Goal: Task Accomplishment & Management: Manage account settings

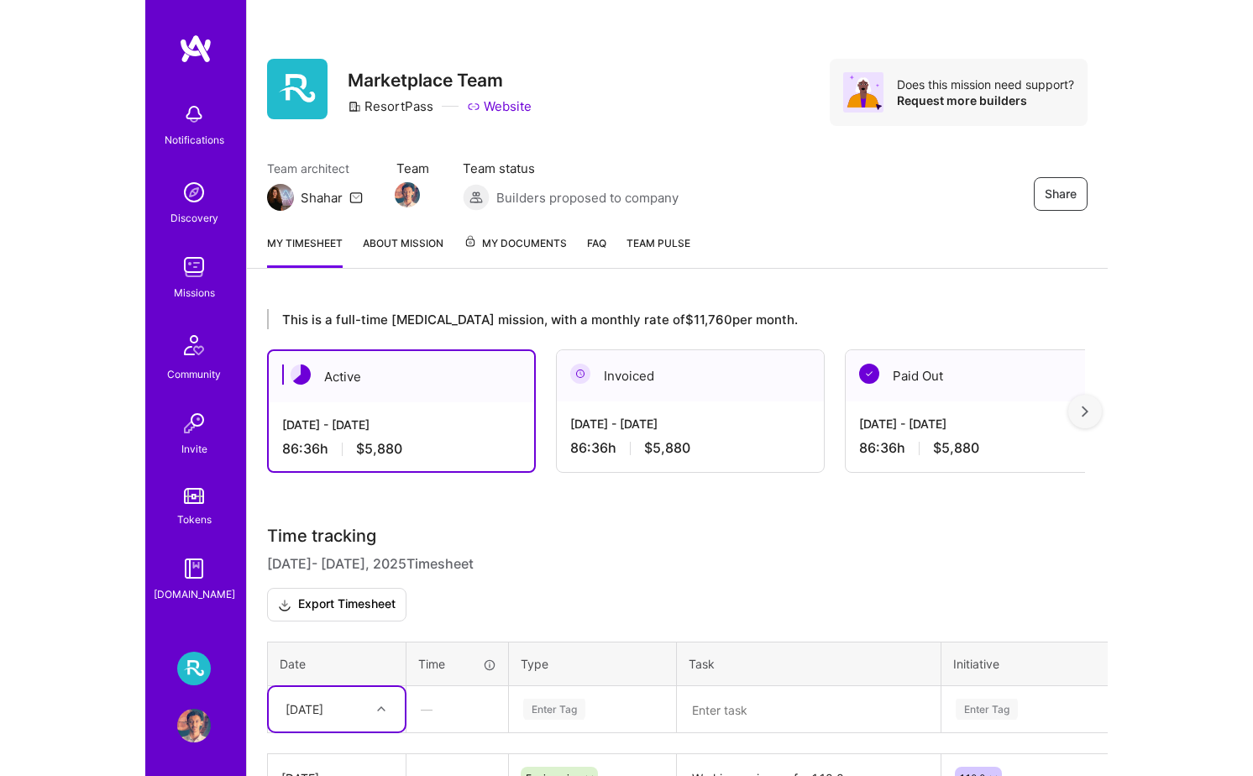
scroll to position [152, 0]
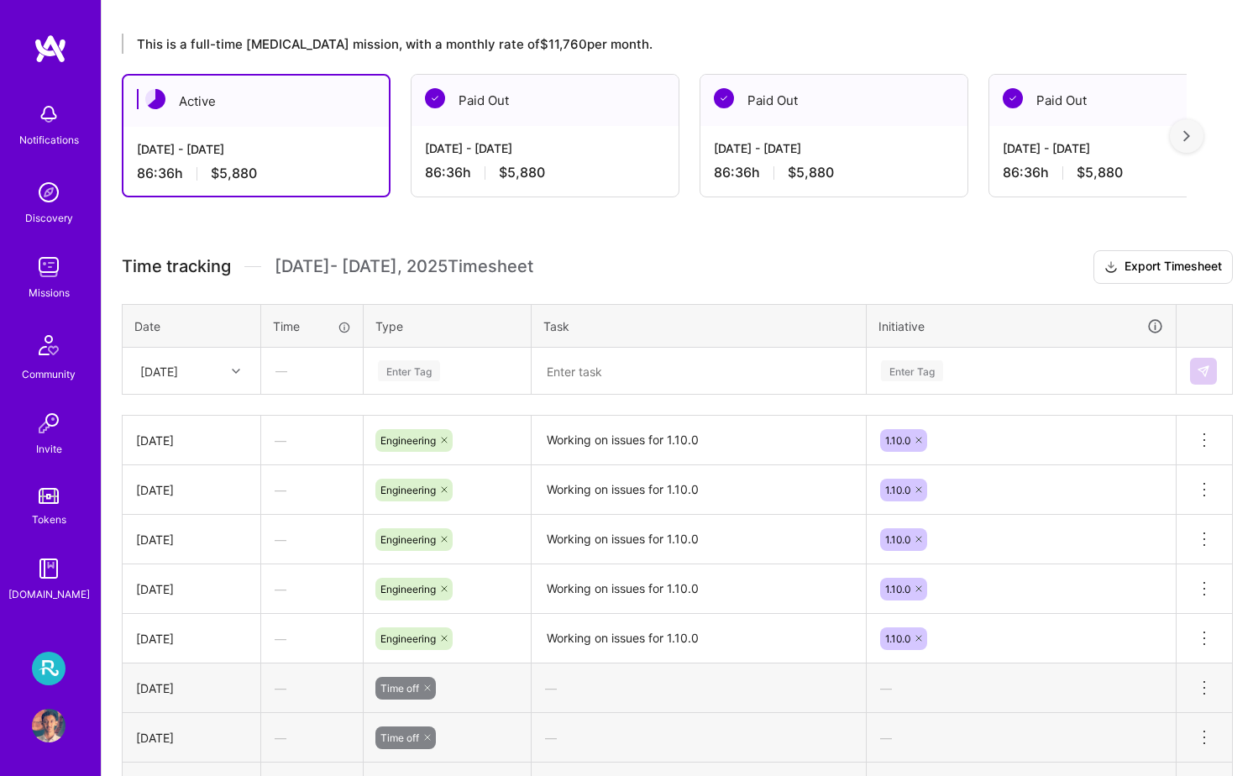
scroll to position [311, 0]
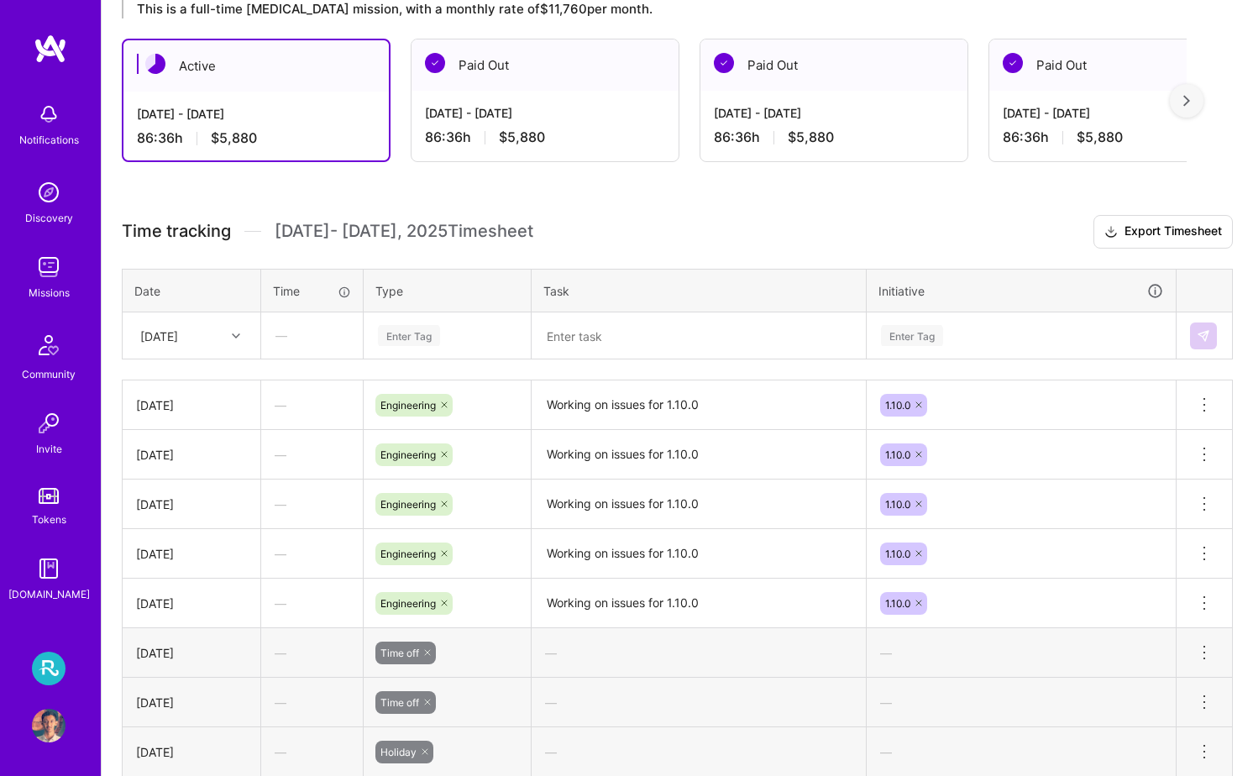
click at [438, 349] on div "Enter Tag" at bounding box center [447, 336] width 165 height 44
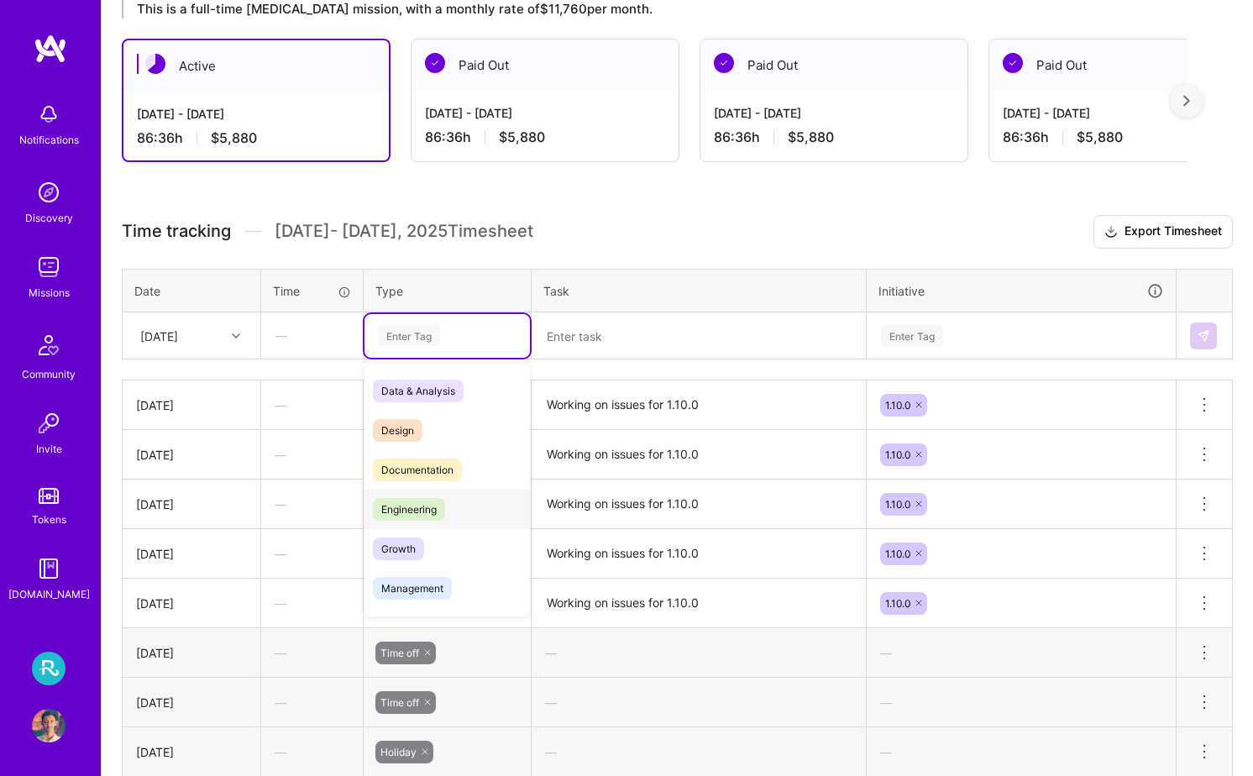
click at [467, 517] on div "Engineering" at bounding box center [447, 509] width 165 height 39
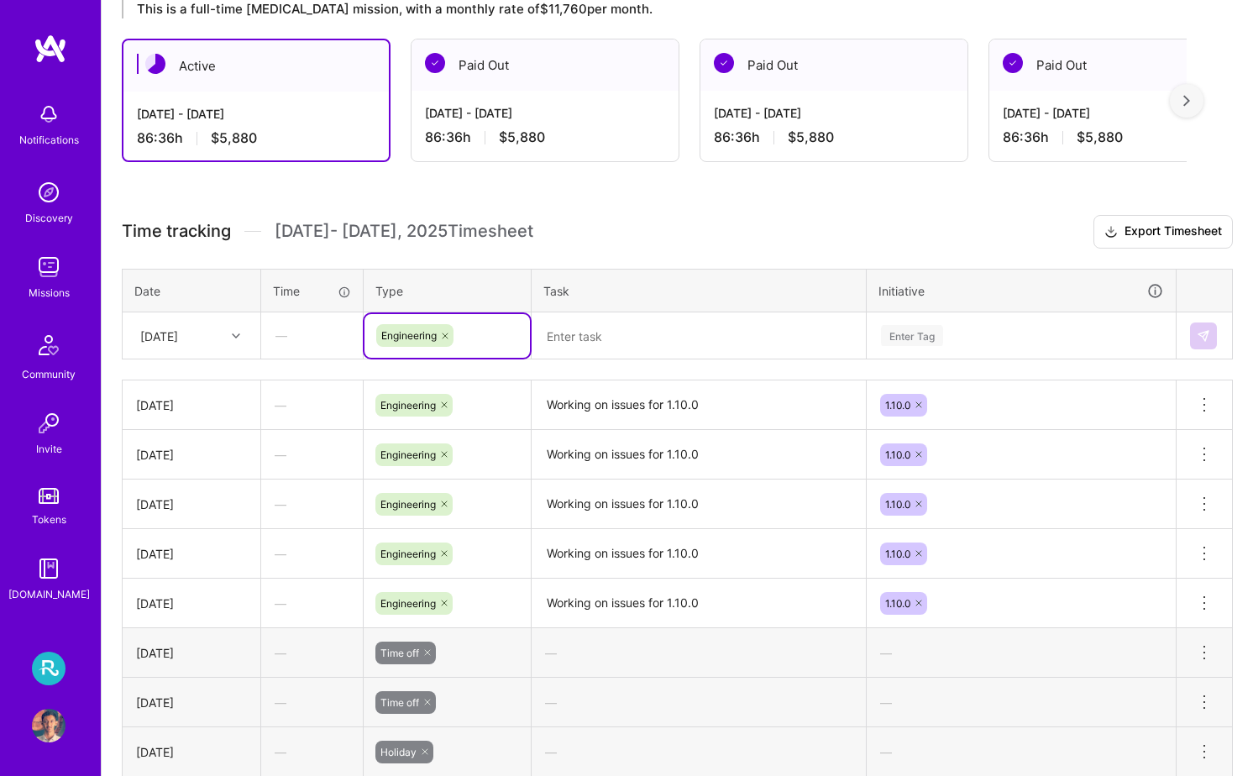
click at [629, 333] on textarea at bounding box center [698, 336] width 331 height 44
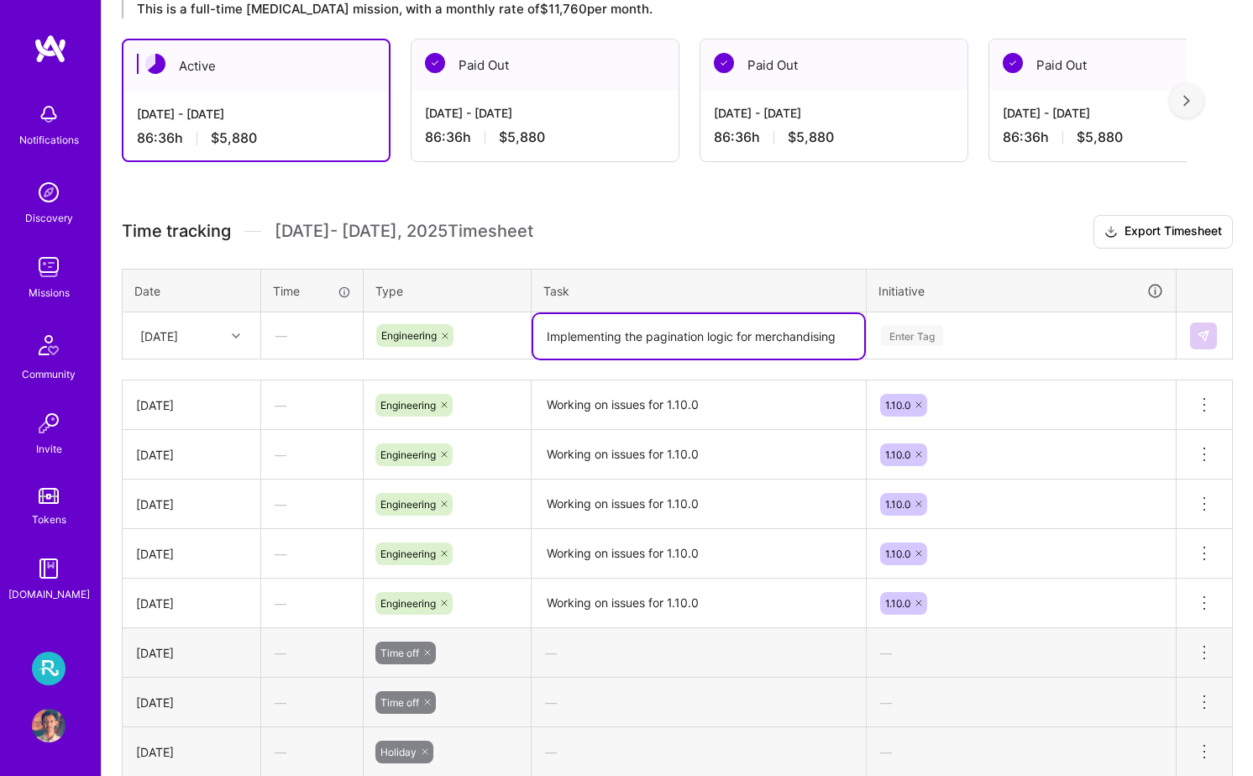
type textarea "Implementing the pagination logic for merchandising"
click at [1066, 345] on div "Enter Tag" at bounding box center [1021, 336] width 307 height 44
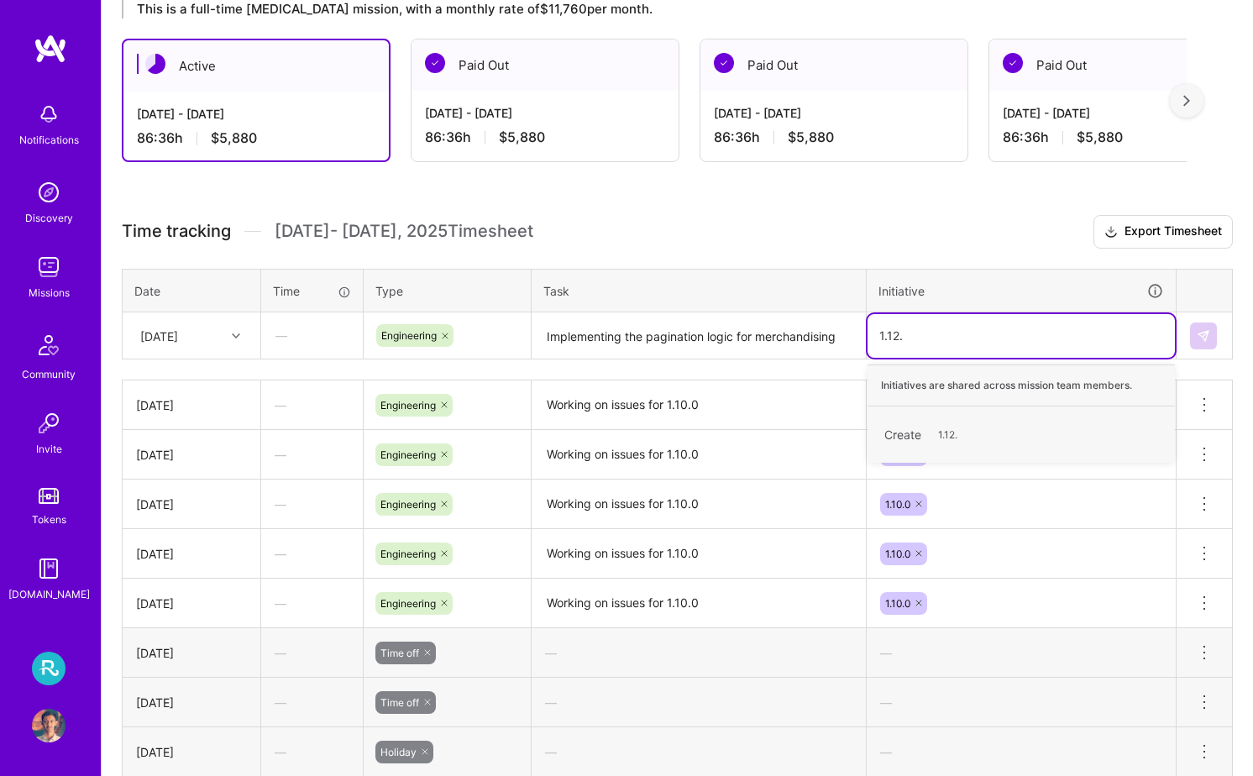
type input "1.12.0"
click at [1039, 430] on div "Create 1.12.0" at bounding box center [1021, 434] width 291 height 39
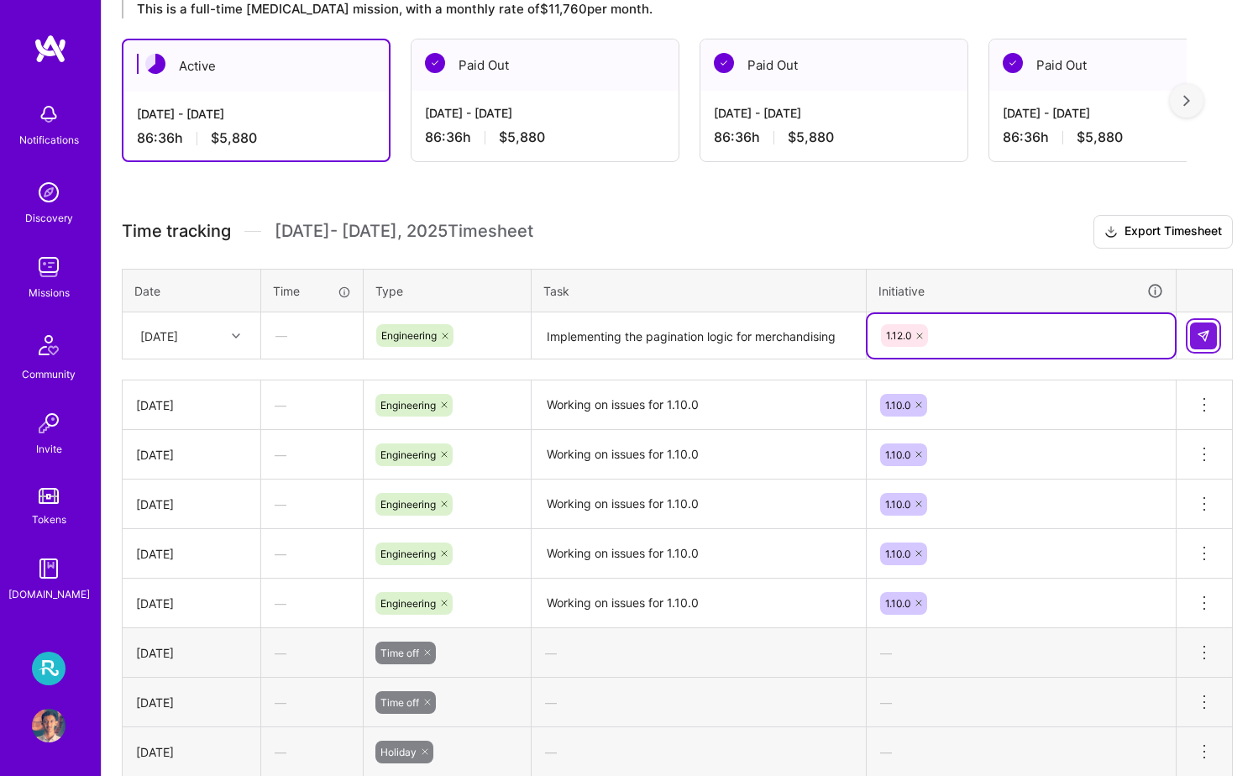
click at [1202, 342] on button at bounding box center [1203, 336] width 27 height 27
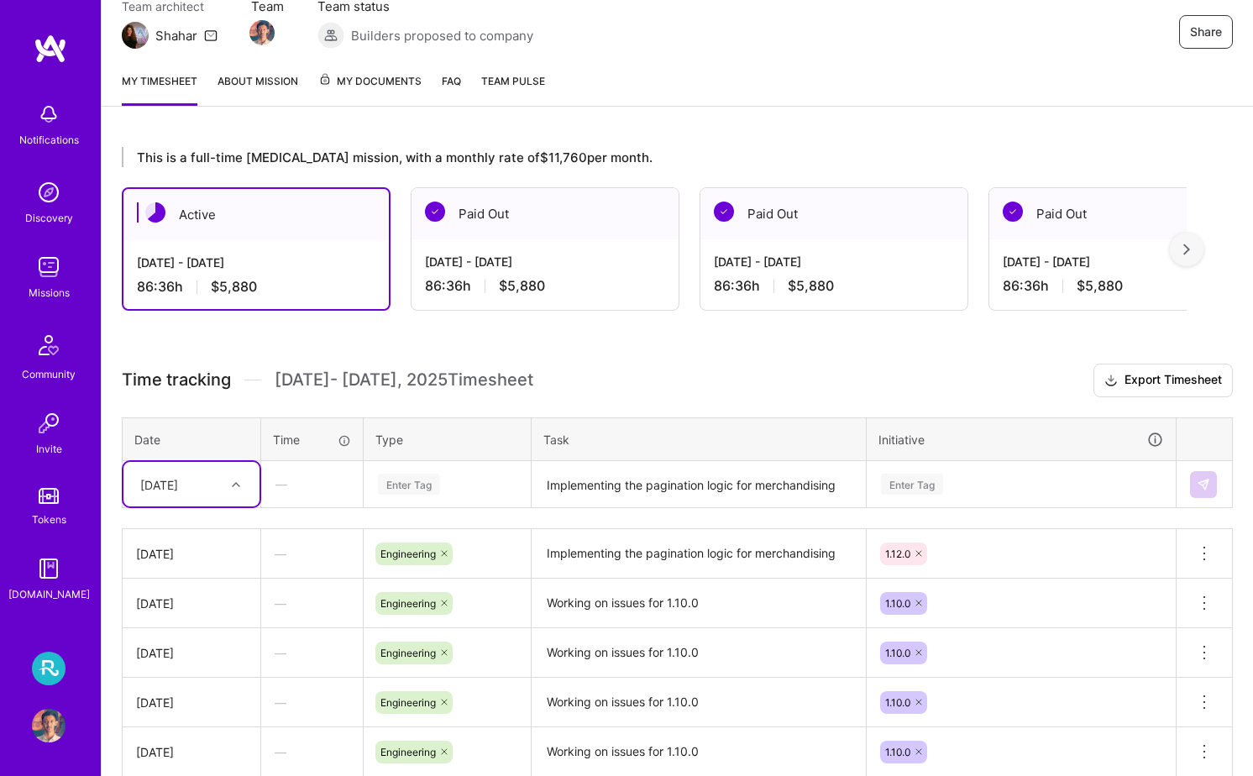
scroll to position [161, 0]
click at [595, 344] on div "This is a full-time [MEDICAL_DATA] mission, with a monthly rate of $11,760 per …" at bounding box center [678, 641] width 1152 height 1026
click at [709, 146] on div "This is a full-time [MEDICAL_DATA] mission, with a monthly rate of $11,760 per …" at bounding box center [678, 641] width 1152 height 1026
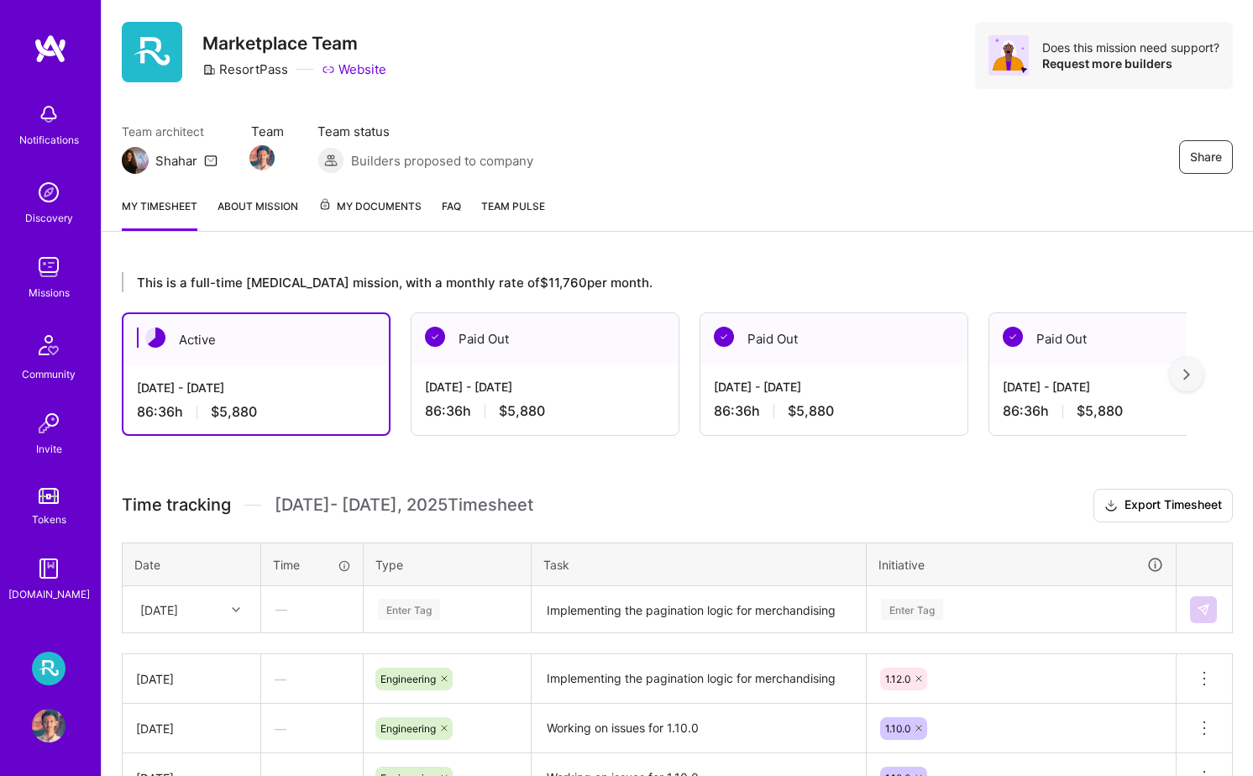
scroll to position [0, 0]
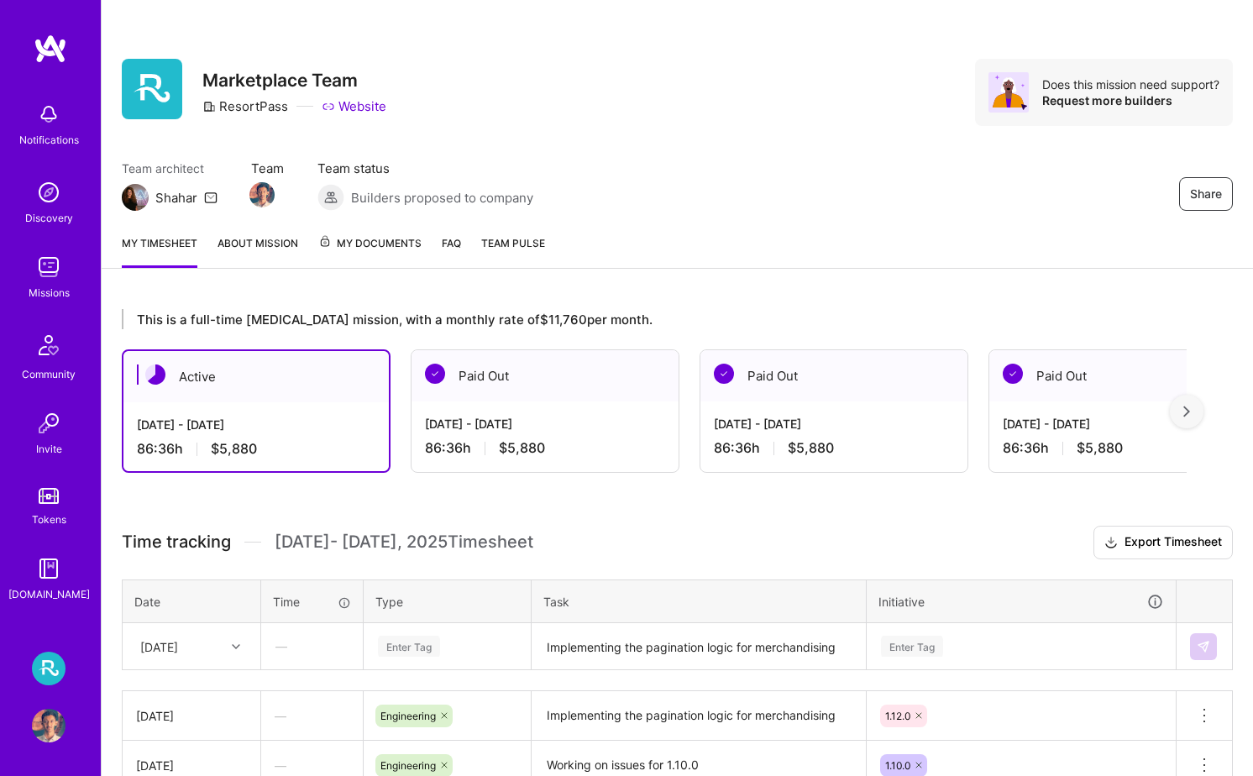
click at [360, 246] on span "My Documents" at bounding box center [369, 243] width 103 height 18
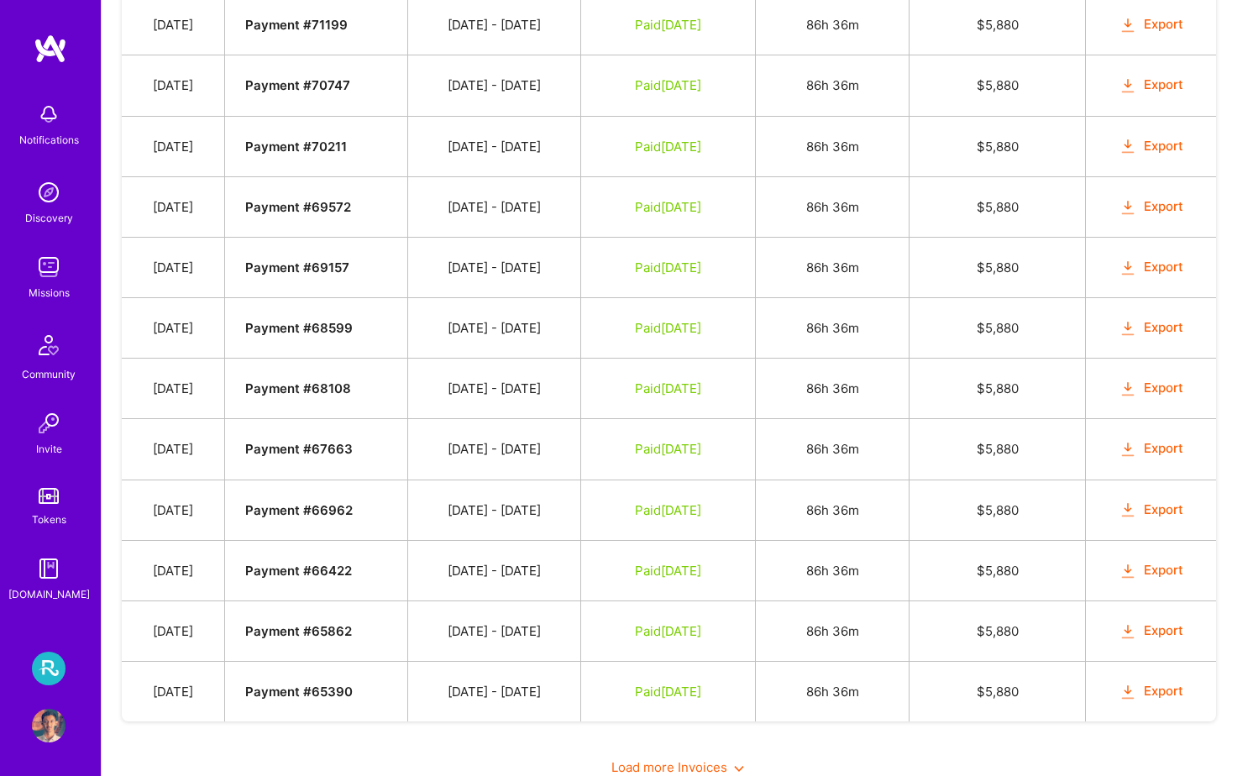
scroll to position [1254, 0]
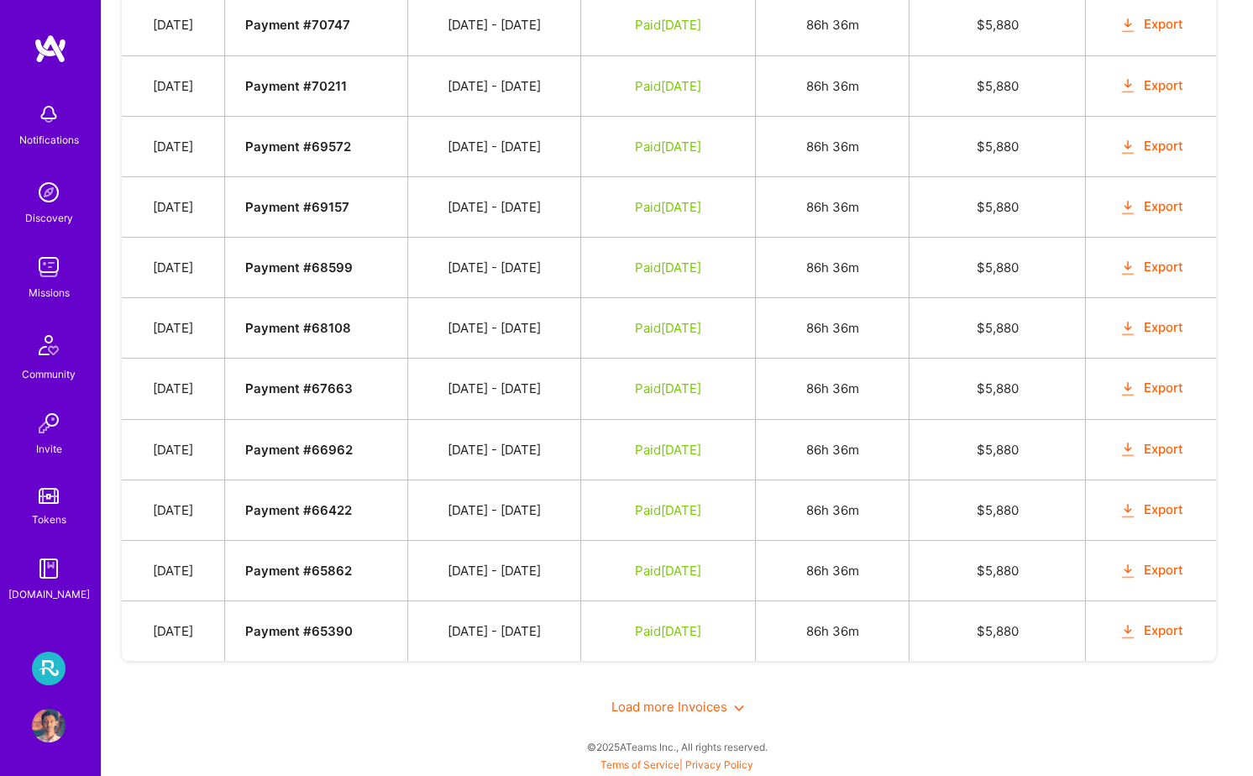
click at [725, 706] on span "Load more Invoices" at bounding box center [677, 707] width 133 height 16
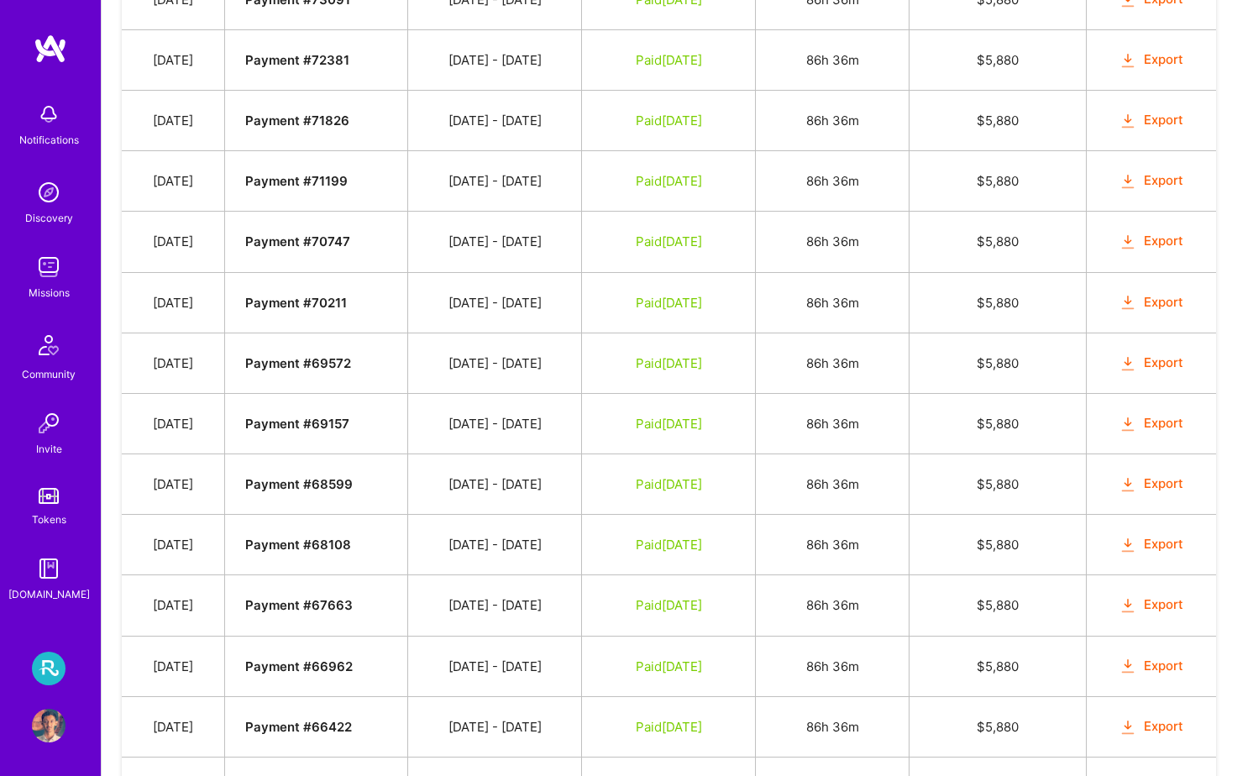
scroll to position [1378, 0]
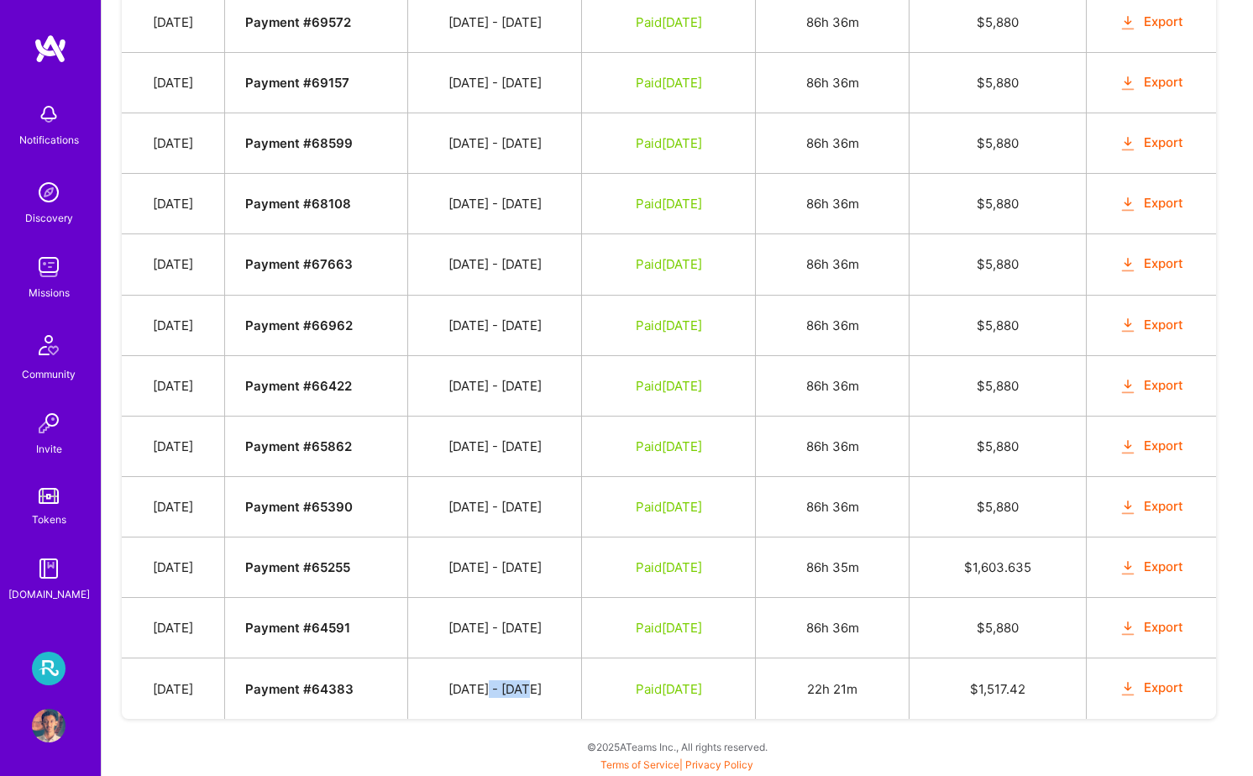
drag, startPoint x: 542, startPoint y: 689, endPoint x: 503, endPoint y: 689, distance: 38.6
click at [503, 689] on td "[DATE] - [DATE]" at bounding box center [494, 688] width 173 height 60
click at [577, 690] on td "[DATE] - [DATE]" at bounding box center [494, 688] width 173 height 60
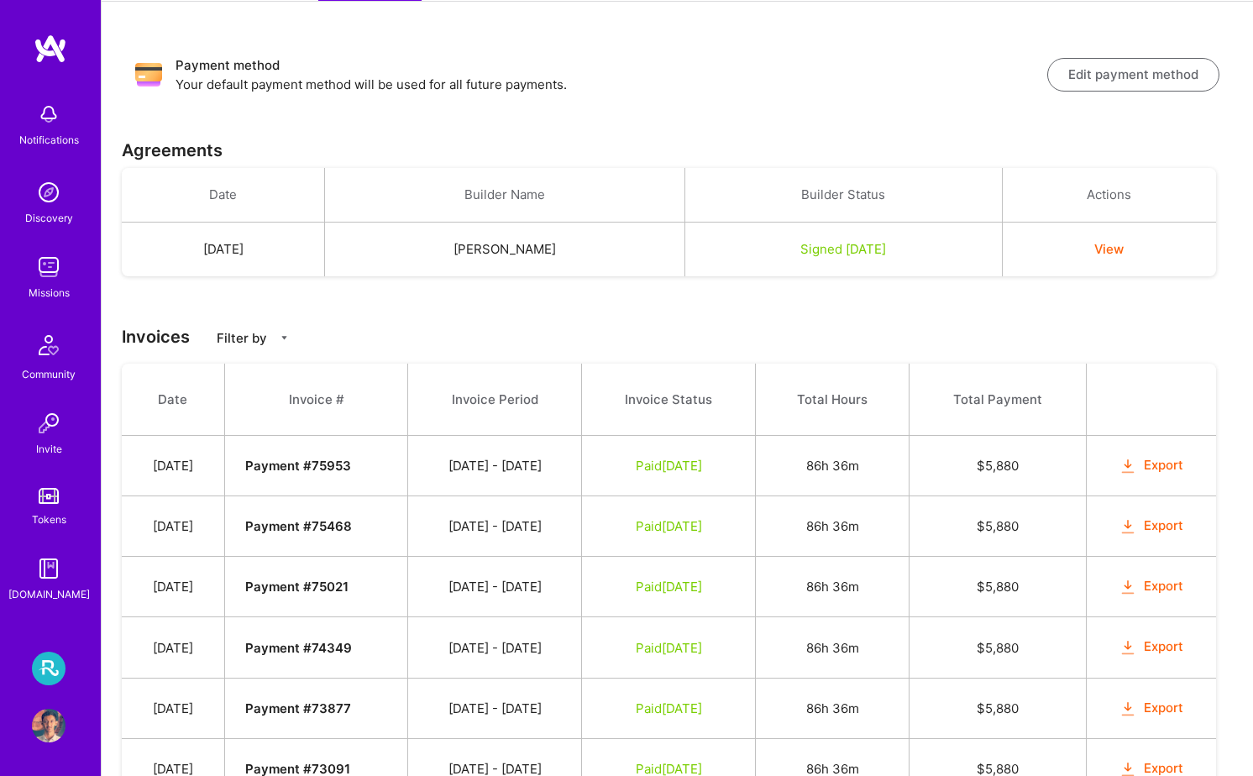
scroll to position [105, 0]
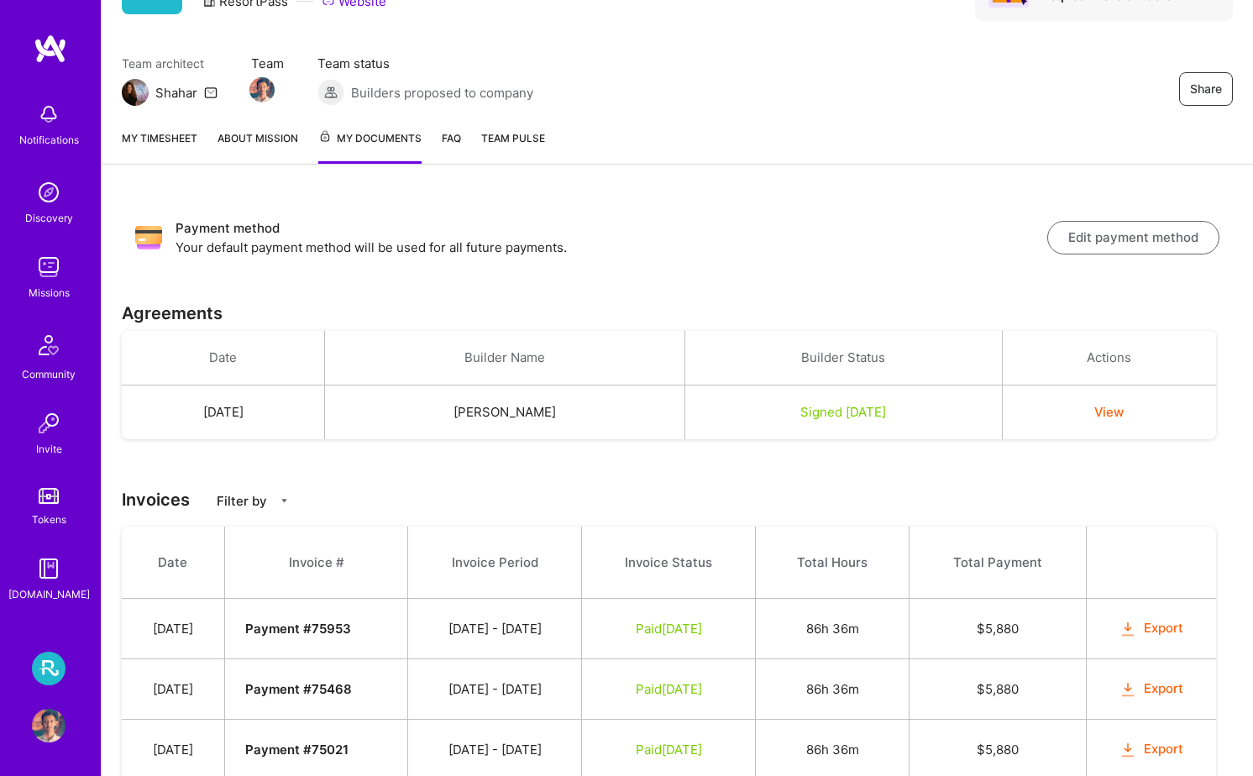
click at [493, 140] on span "Team Pulse" at bounding box center [513, 138] width 64 height 13
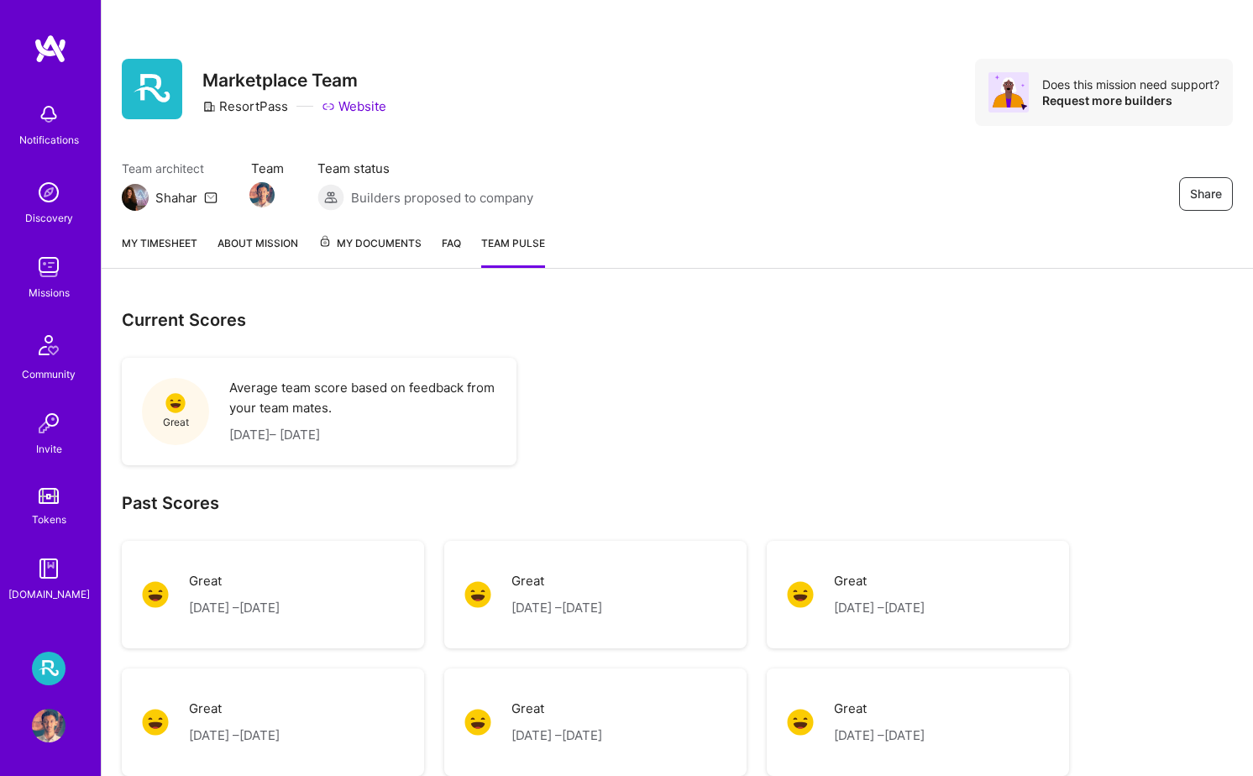
click at [458, 241] on link "FAQ" at bounding box center [451, 251] width 19 height 34
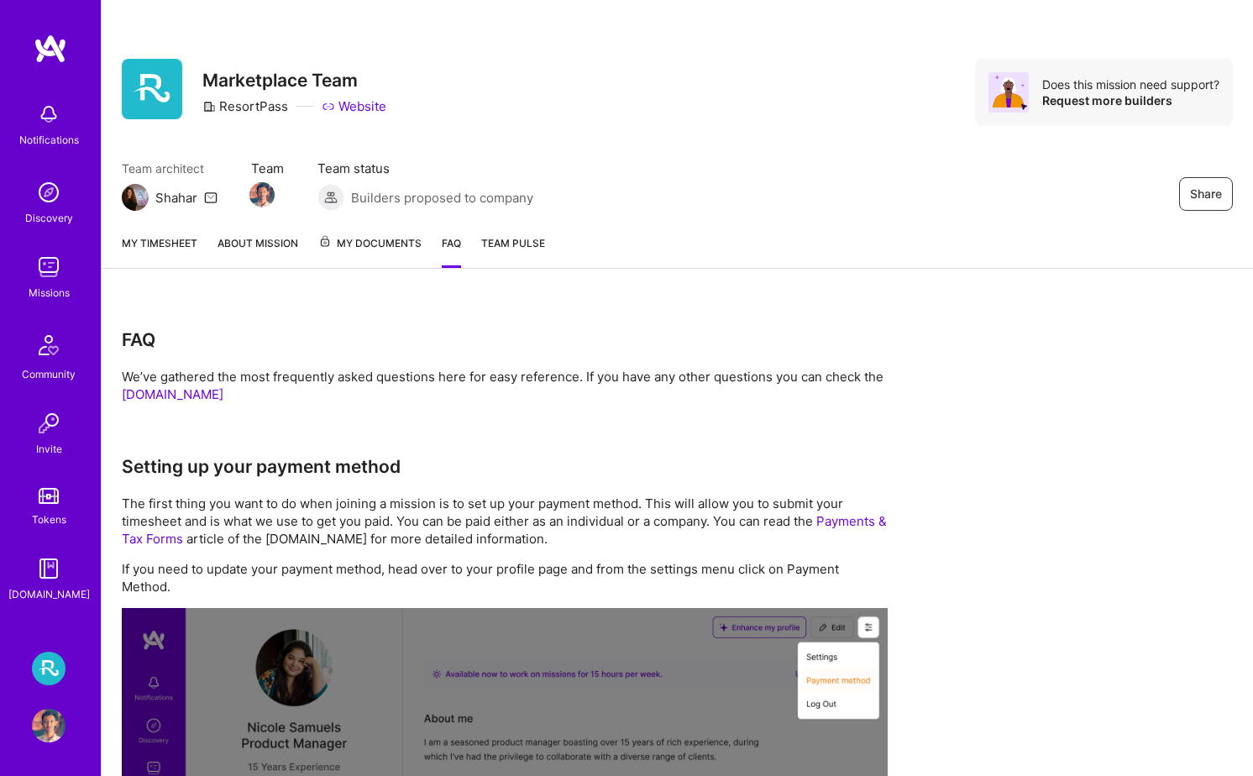
click at [165, 242] on link "My timesheet" at bounding box center [160, 251] width 76 height 34
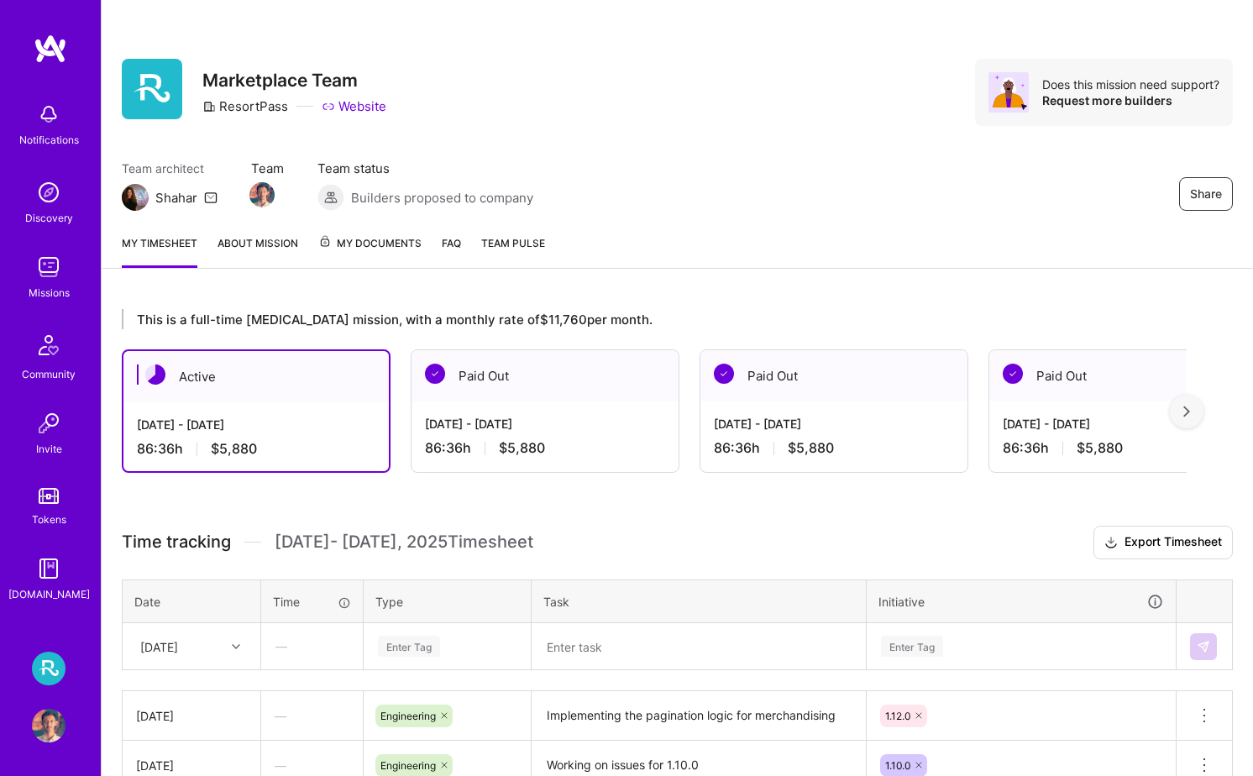
click at [37, 511] on div "Tokens" at bounding box center [49, 520] width 34 height 18
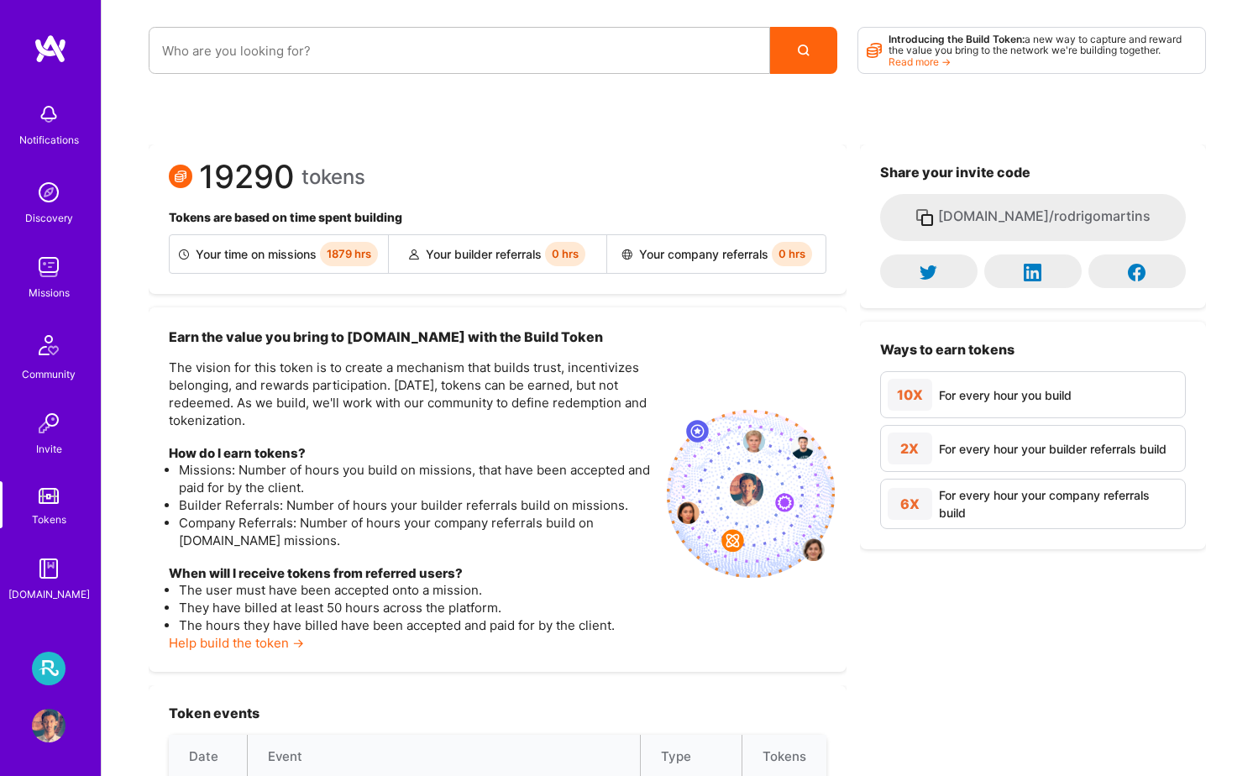
click at [51, 294] on div "Missions" at bounding box center [49, 293] width 41 height 18
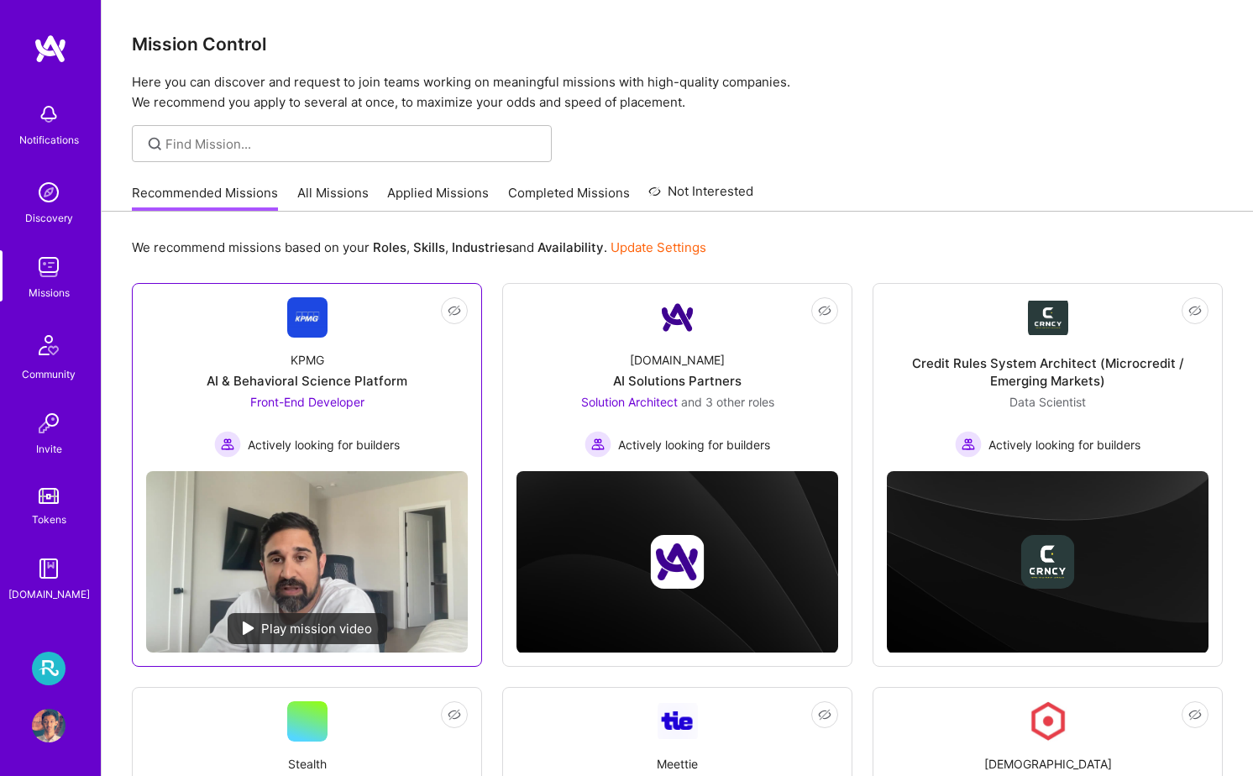
click at [286, 375] on div "AI & Behavioral Science Platform" at bounding box center [307, 381] width 201 height 18
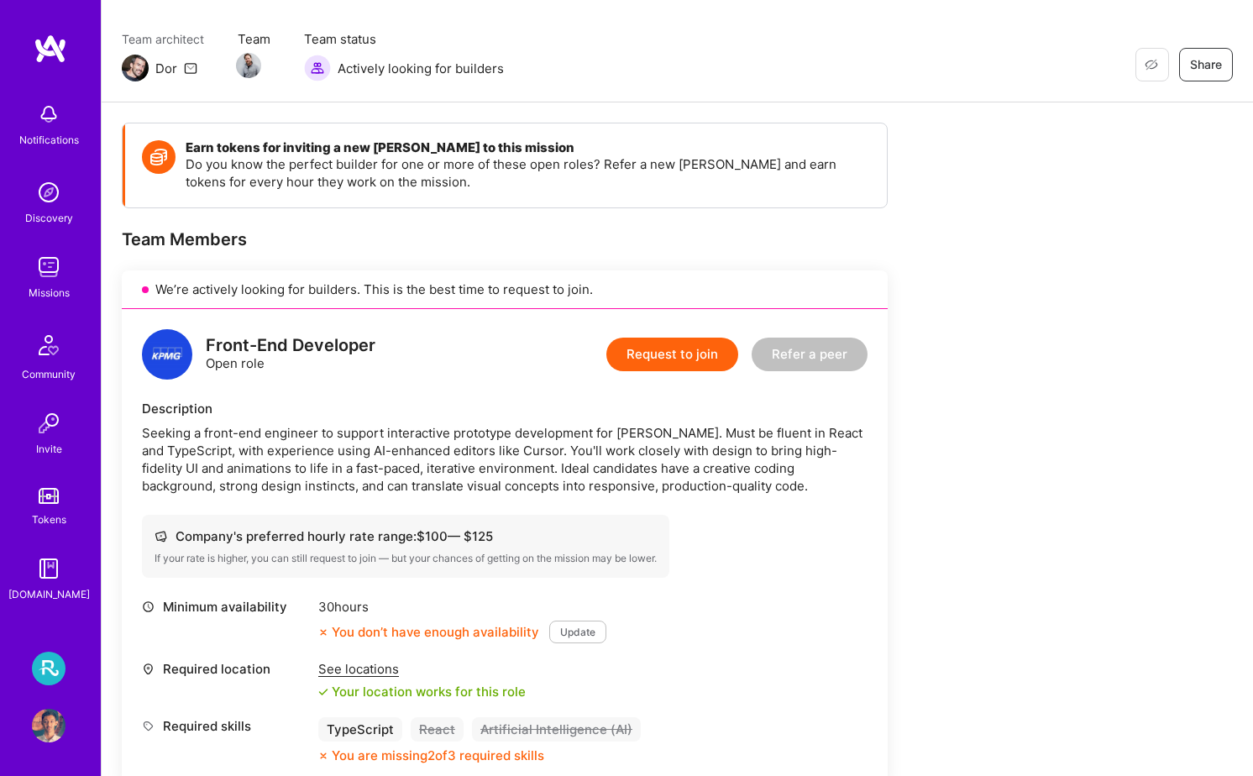
scroll to position [134, 0]
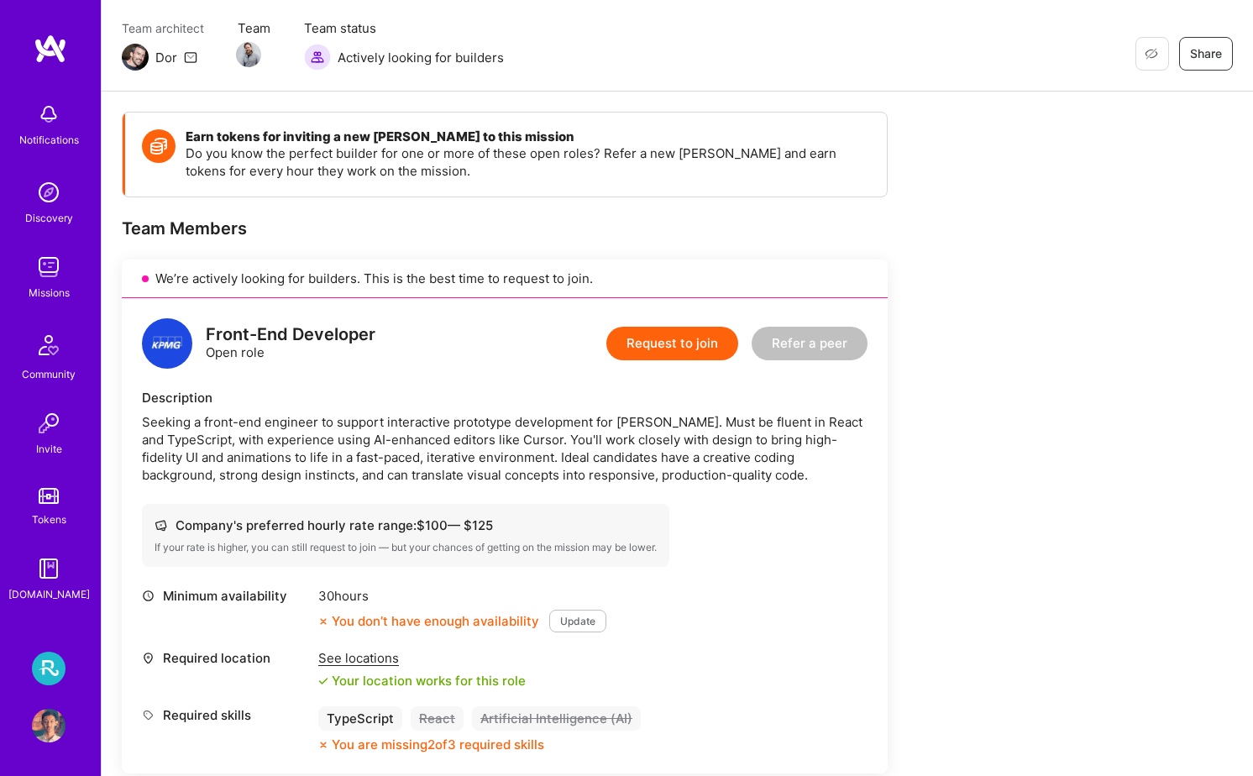
click at [820, 352] on button "Refer a peer" at bounding box center [810, 344] width 116 height 34
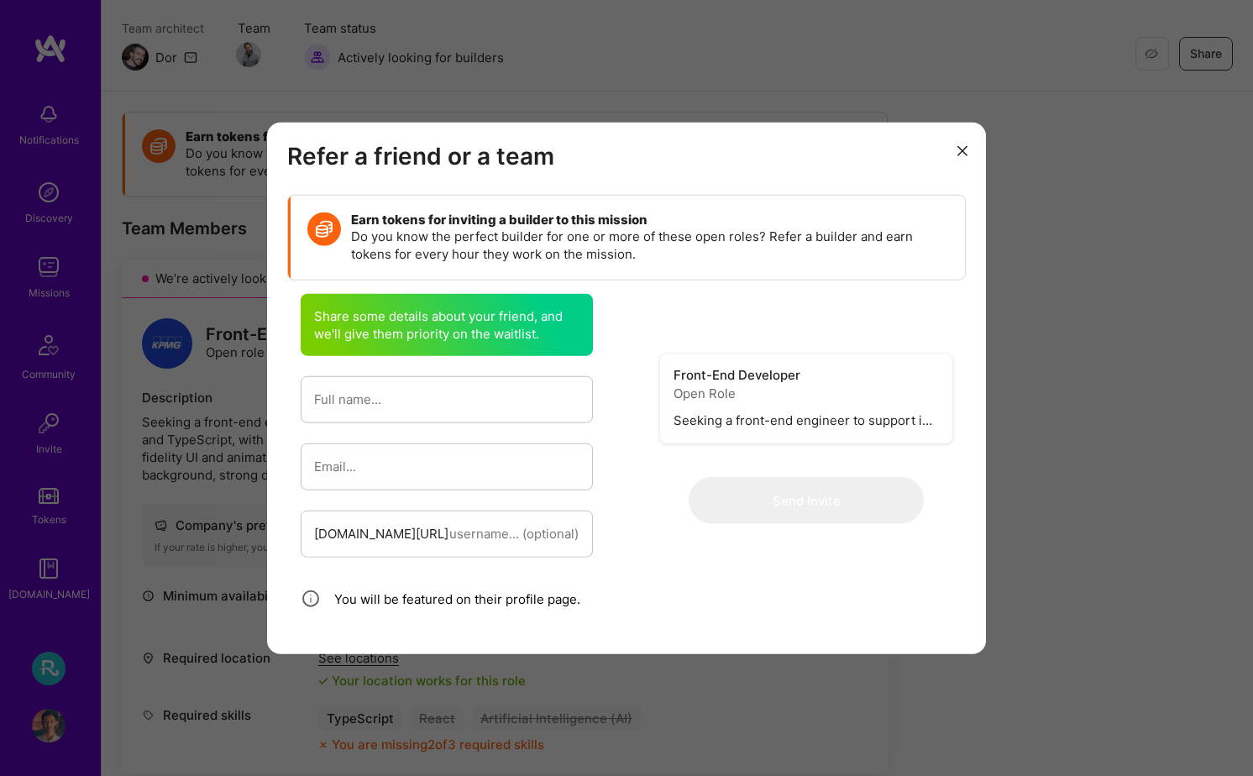
click at [962, 155] on button "modal" at bounding box center [962, 150] width 20 height 28
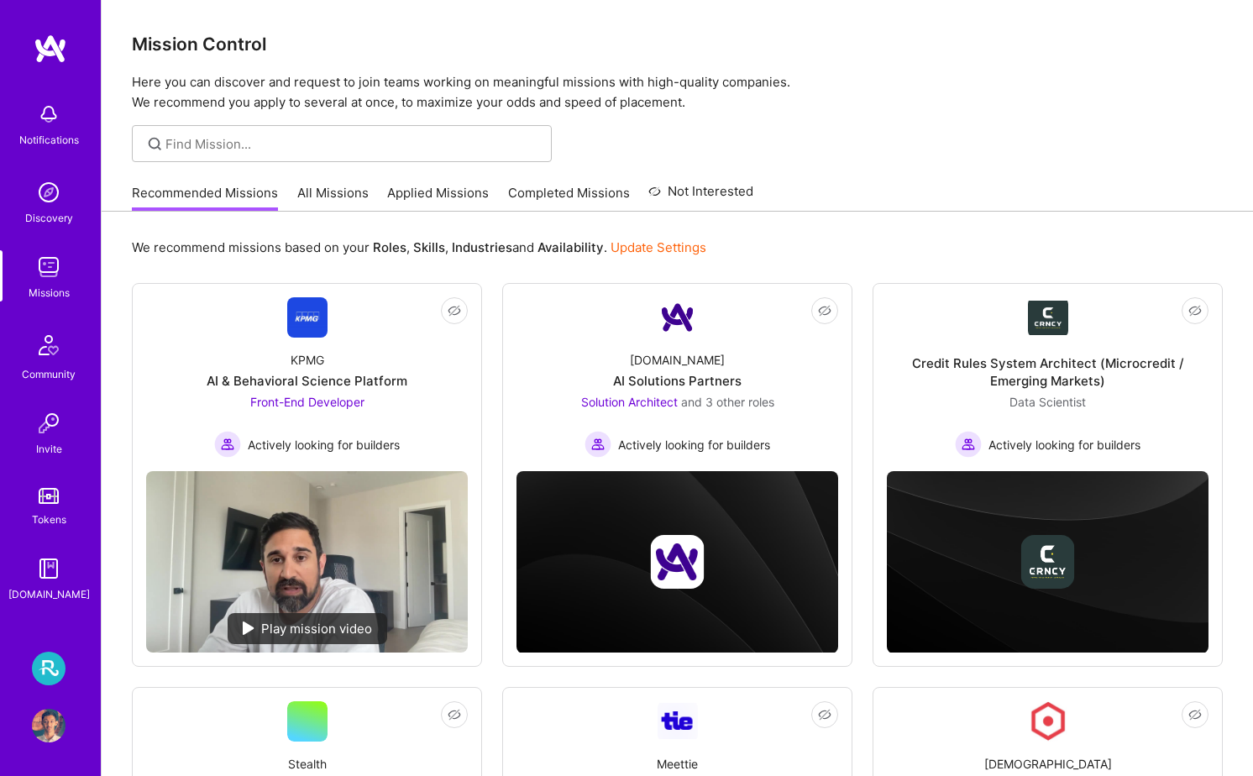
click at [680, 247] on link "Update Settings" at bounding box center [659, 247] width 96 height 16
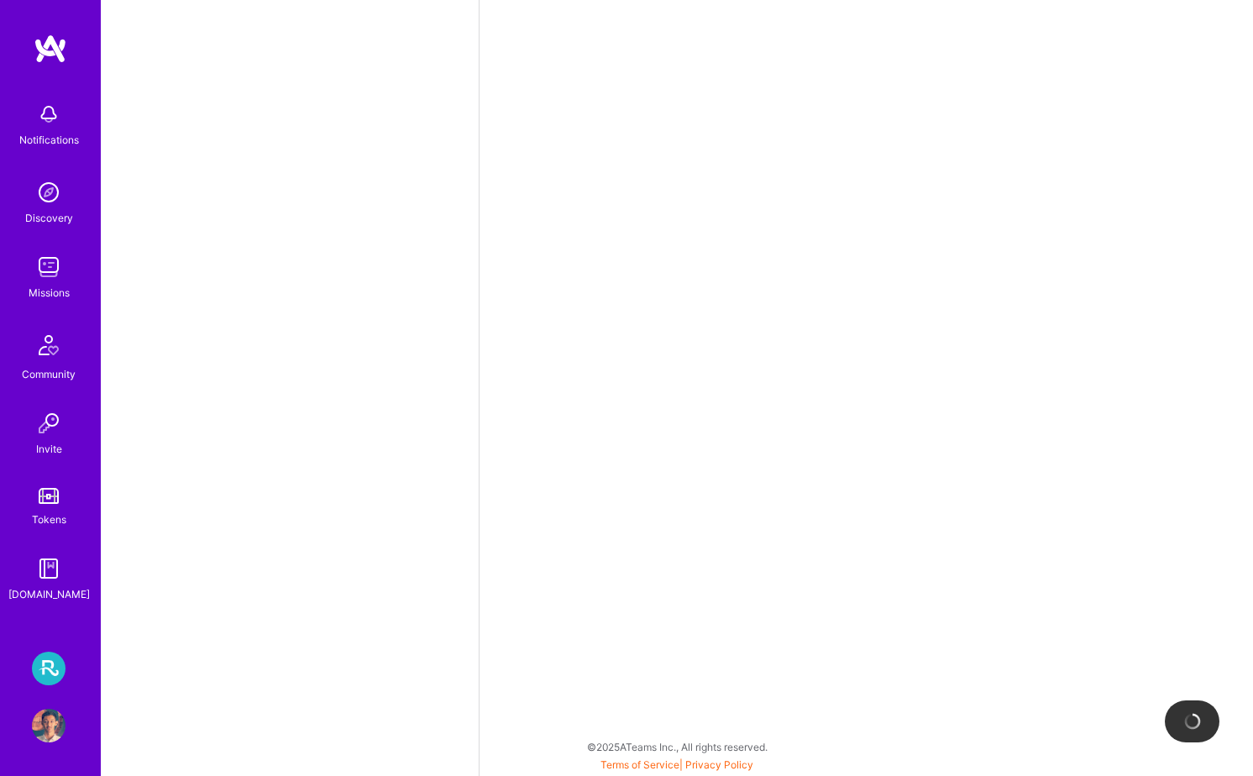
scroll to position [690, 0]
select select "CA"
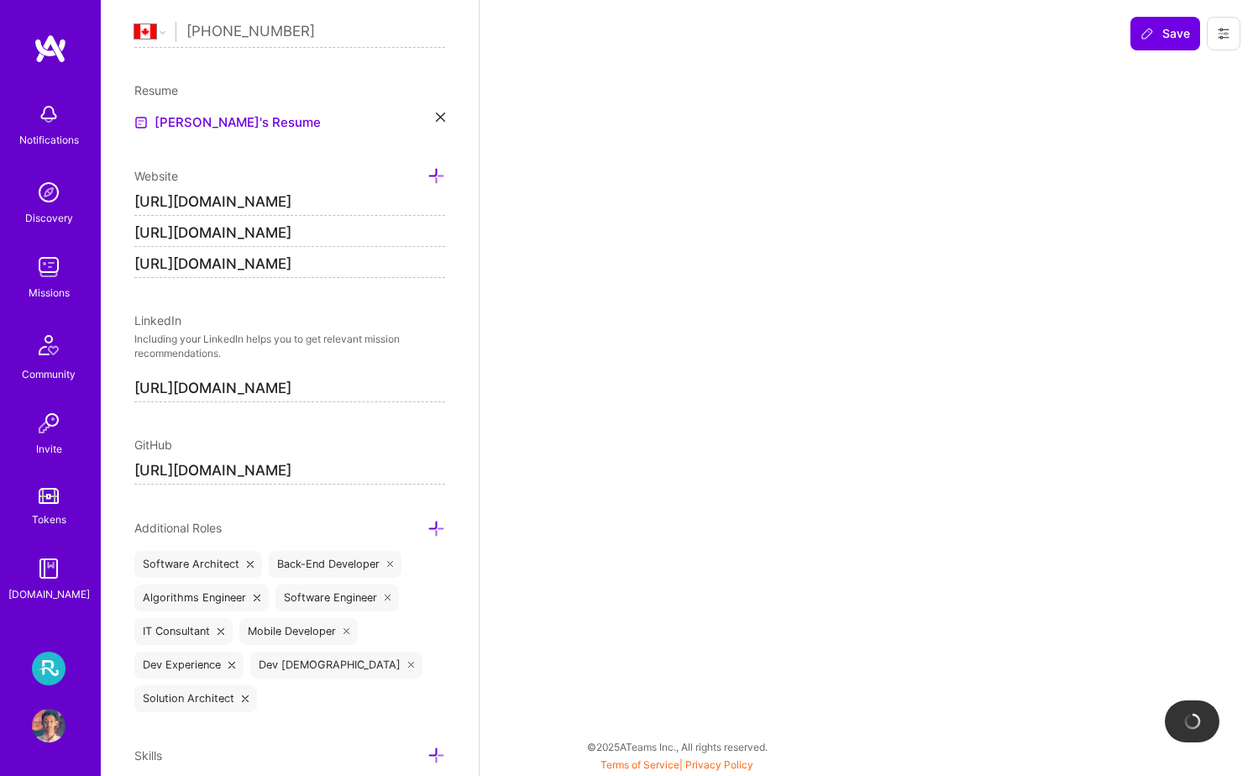
select select "Not Available"
select select "1 Month"
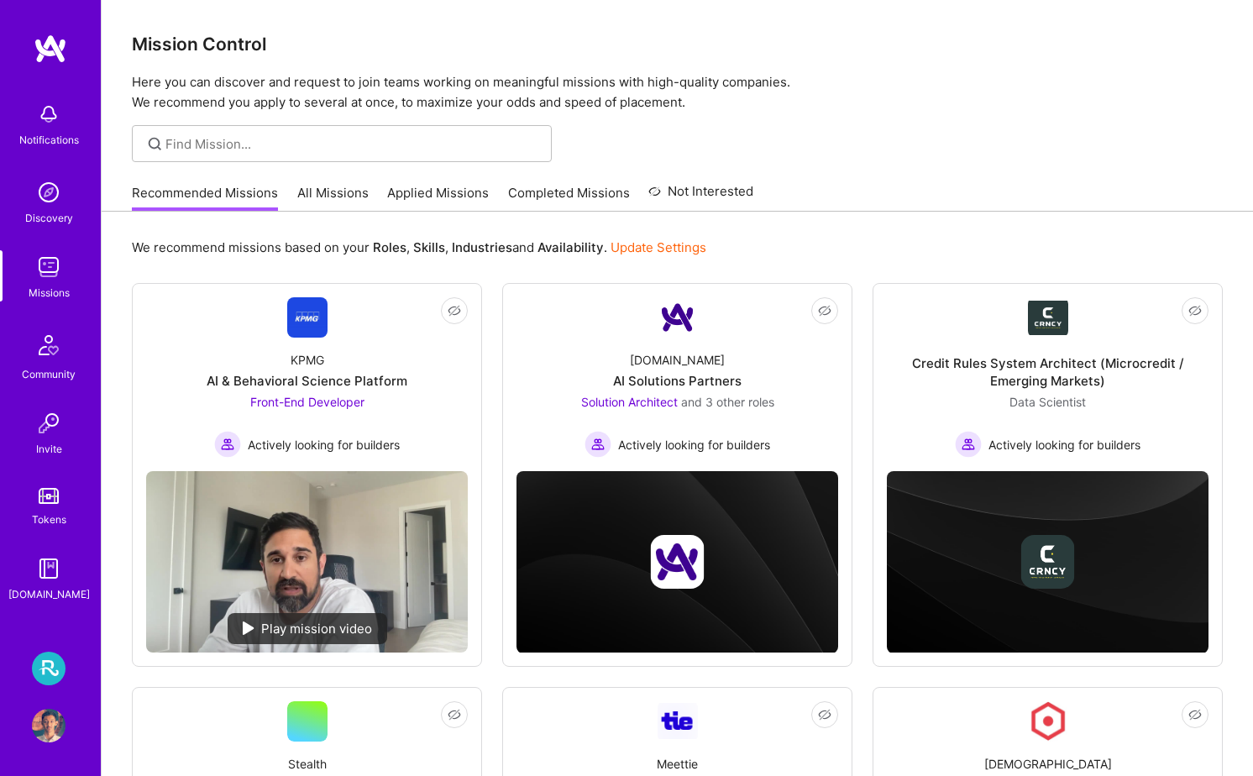
click at [607, 186] on link "Completed Missions" at bounding box center [569, 198] width 122 height 28
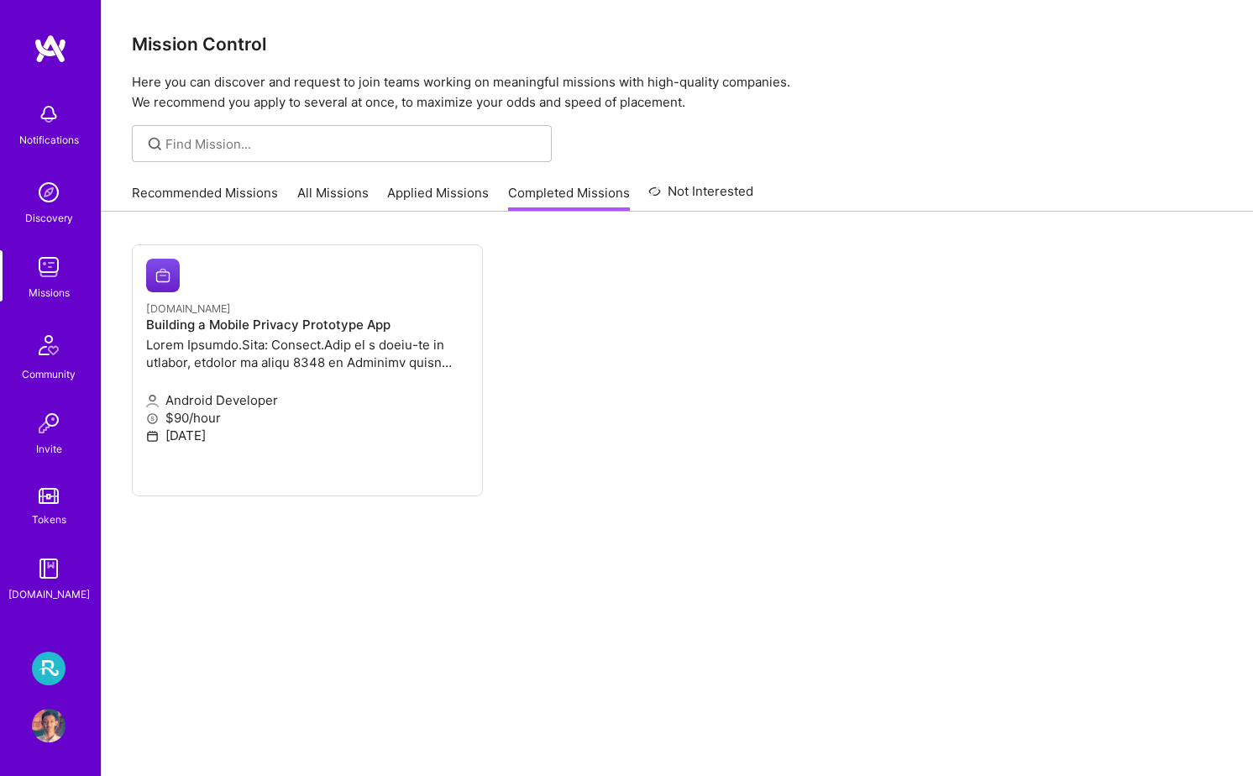
click at [326, 200] on link "All Missions" at bounding box center [332, 198] width 71 height 28
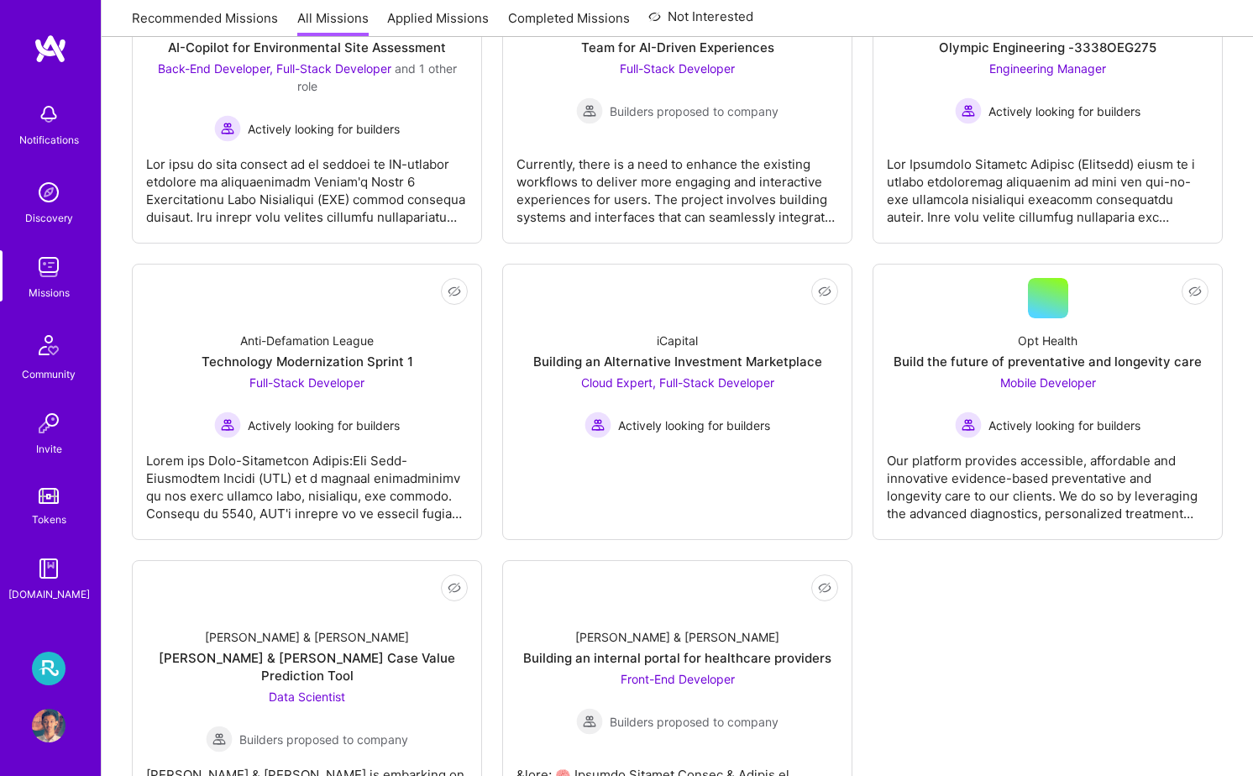
scroll to position [5371, 0]
